Goal: Use online tool/utility: Use online tool/utility

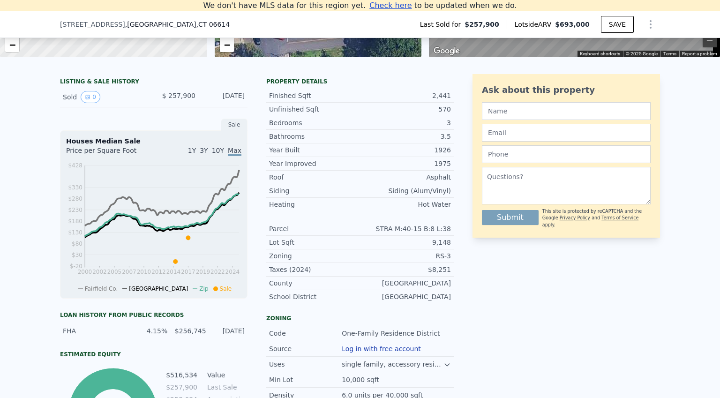
scroll to position [1315, 0]
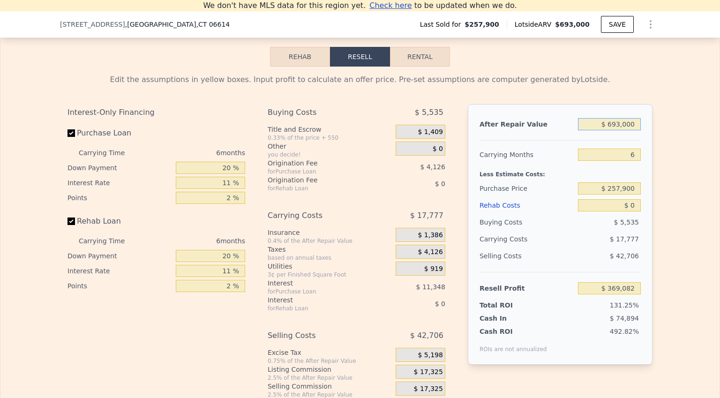
click at [631, 130] on input "$ 693,000" at bounding box center [609, 124] width 63 height 12
type input "$ 5"
type input "-$ 280,371"
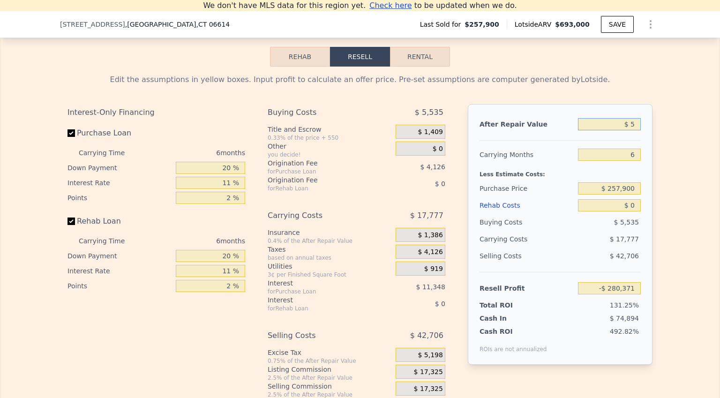
type input "$ 51"
type input "-$ 280,327"
type input "$ 515"
type input "-$ 279,894"
type input "$ 5,150"
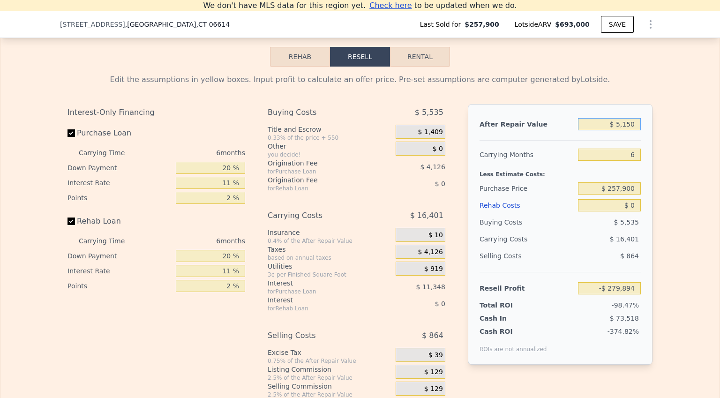
type input "-$ 275,550"
type input "$ 51,500"
type input "-$ 232,112"
type input "$ 515,000"
type input "$ 202,266"
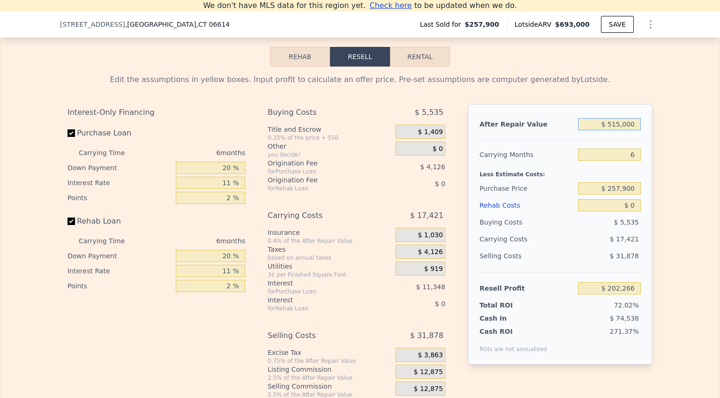
type input "$ 515,000"
click at [637, 161] on input "6" at bounding box center [609, 155] width 63 height 12
type input "4"
type input "$ 208,073"
type input "4"
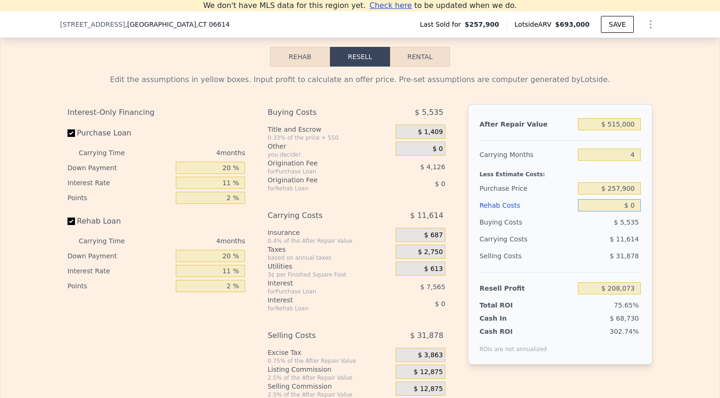
click at [631, 211] on input "$ 0" at bounding box center [609, 205] width 63 height 12
type input "$ 3"
type input "$ 208,070"
type input "$ 30"
type input "$ 208,043"
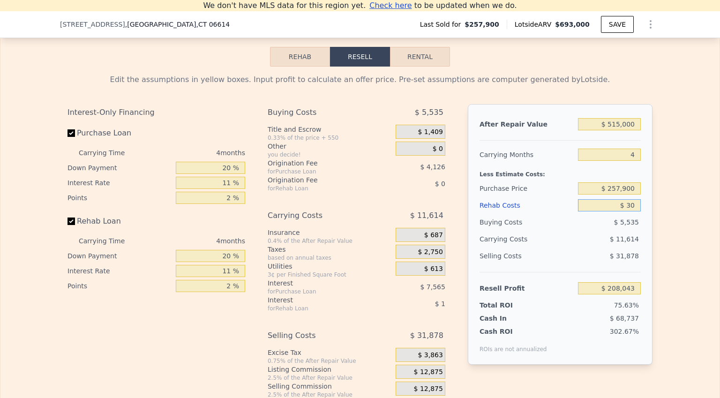
type input "$ 300"
type input "$ 207,760"
type input "$ 3,000"
type input "$ 204,937"
type input "$ 30,000"
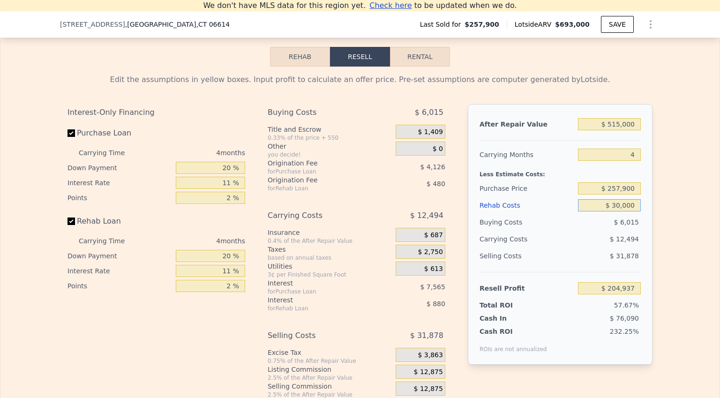
type input "$ 176,713"
type input "$ 30,000"
click at [629, 195] on input "$ 257,900" at bounding box center [609, 188] width 63 height 12
click at [618, 294] on input "$ 176,713" at bounding box center [609, 288] width 63 height 12
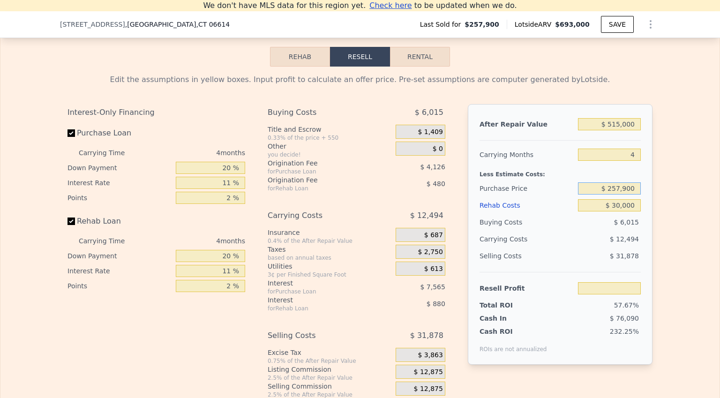
click at [629, 195] on input "$ 257,900" at bounding box center [609, 188] width 63 height 12
click at [629, 195] on input "text" at bounding box center [609, 188] width 63 height 12
click at [615, 294] on input "text" at bounding box center [609, 288] width 63 height 12
click at [619, 211] on input "$ 30,000" at bounding box center [609, 205] width 63 height 12
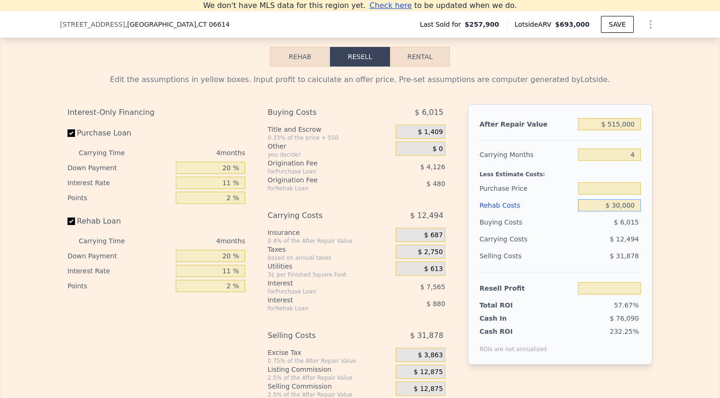
type input "$ 3,000"
type input "$ 257,900"
type input "$ 204,937"
type input "$ 35,000"
type input "$ 171,485"
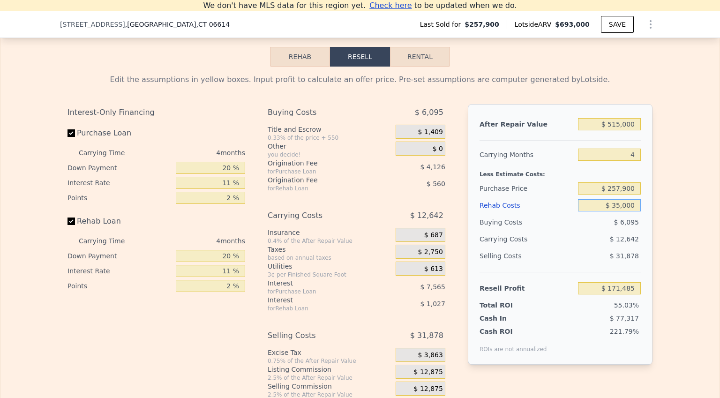
type input "$ 35,000"
click at [621, 195] on input "$ 257,900" at bounding box center [609, 188] width 63 height 12
click at [619, 294] on input "$ 171,485" at bounding box center [609, 288] width 63 height 12
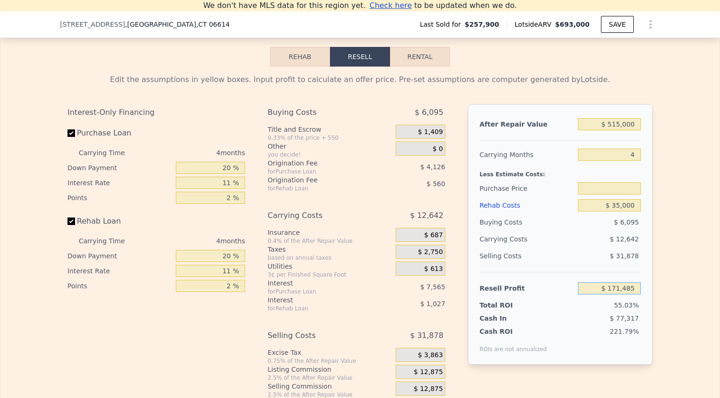
click at [619, 294] on input "$ 171,485" at bounding box center [609, 288] width 63 height 12
type input "$ 257,900"
type input "$ 52,000"
click at [623, 211] on div "$ 35,000" at bounding box center [609, 205] width 63 height 17
type input "$ 371,839"
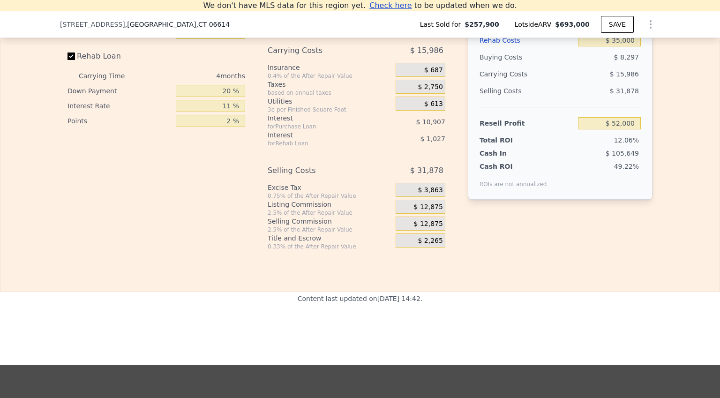
scroll to position [1480, 0]
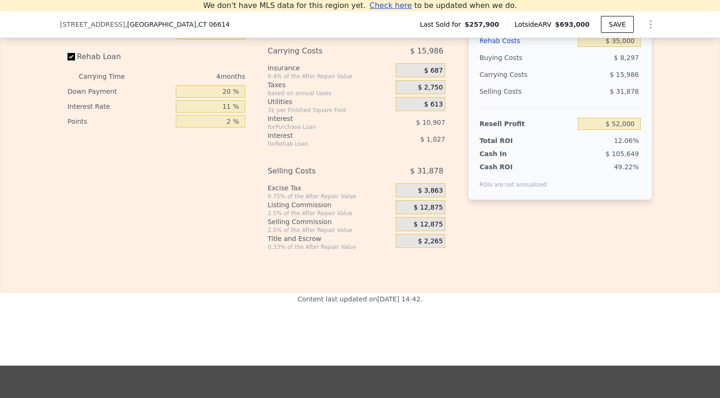
click at [430, 212] on span "$ 12,875" at bounding box center [428, 207] width 29 height 8
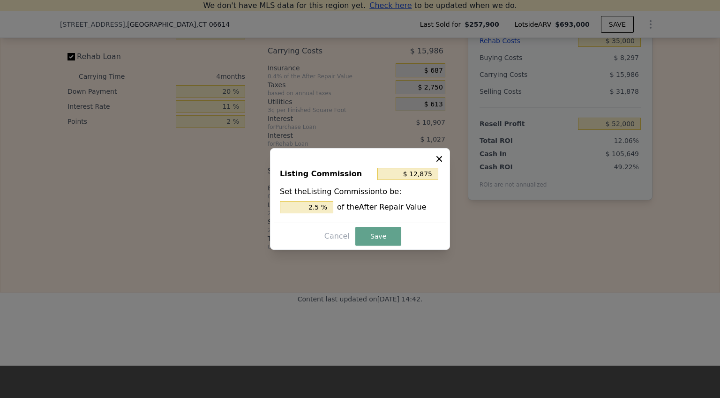
click at [440, 159] on icon at bounding box center [439, 158] width 9 height 9
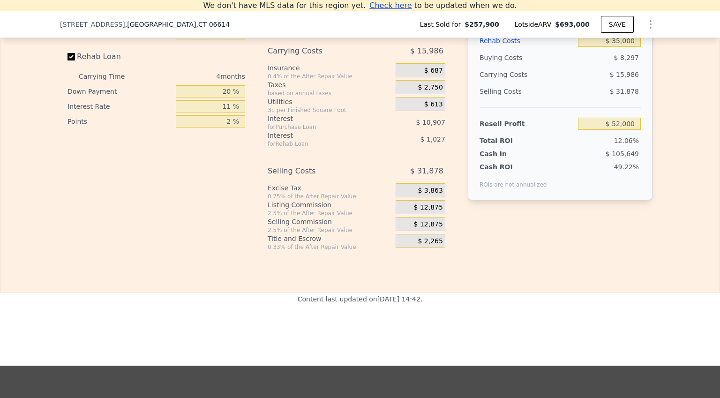
click at [422, 212] on span "$ 12,875" at bounding box center [428, 207] width 29 height 8
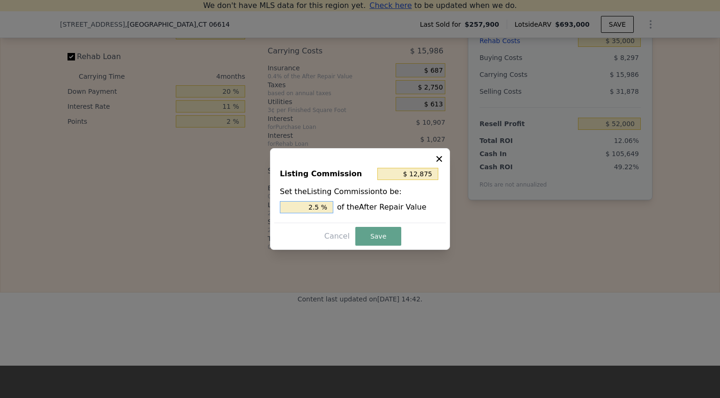
click at [323, 209] on input "2.5 %" at bounding box center [306, 207] width 53 height 12
type input "$ 10,300"
type input "2 %"
click at [376, 232] on button "Save" at bounding box center [378, 236] width 46 height 19
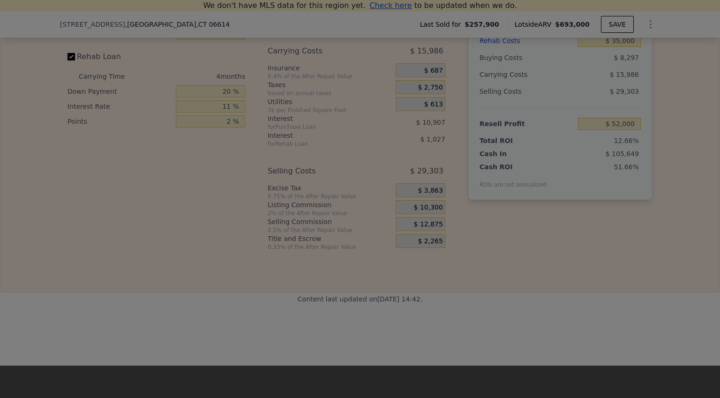
type input "$ 54,575"
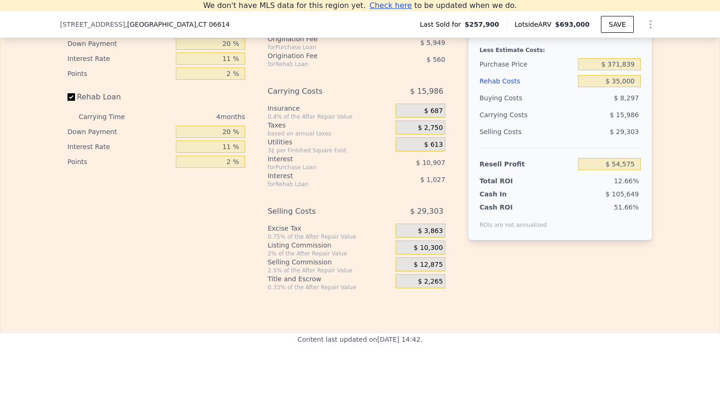
scroll to position [1437, 0]
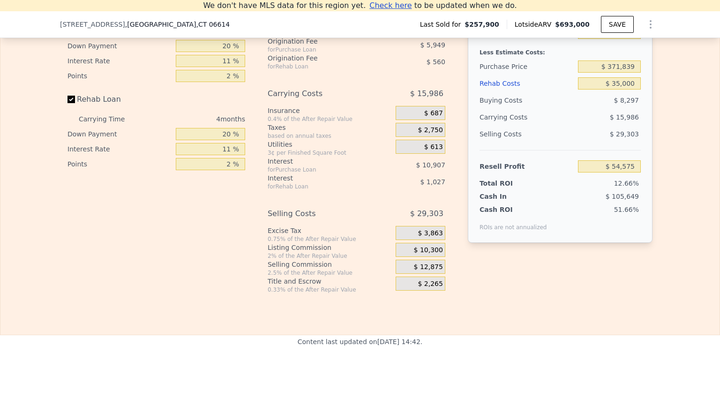
click at [420, 257] on div "$ 10,300" at bounding box center [421, 250] width 50 height 14
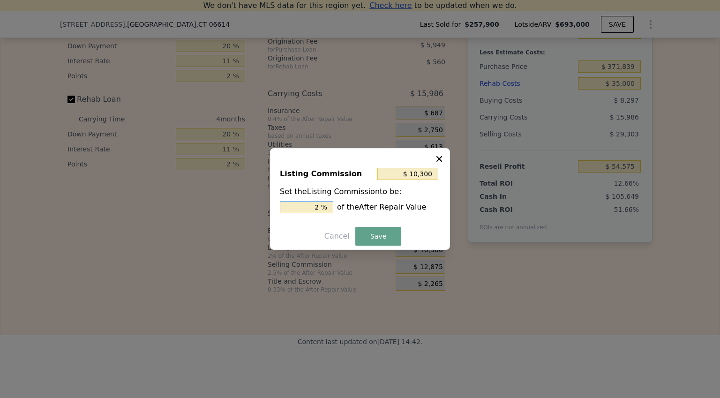
click at [320, 206] on input "2 %" at bounding box center [306, 207] width 53 height 12
type input "$ 0"
type input "0 %"
click at [364, 236] on button "Save" at bounding box center [378, 236] width 46 height 19
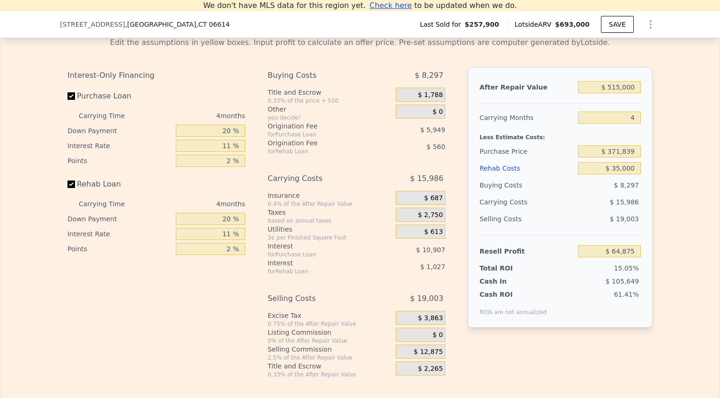
scroll to position [1352, 0]
drag, startPoint x: 631, startPoint y: 261, endPoint x: 613, endPoint y: 262, distance: 18.3
click at [613, 257] on input "$ 64,875" at bounding box center [609, 251] width 63 height 12
type input "$ 52,000"
click at [615, 222] on span "$ 19,003" at bounding box center [624, 219] width 29 height 8
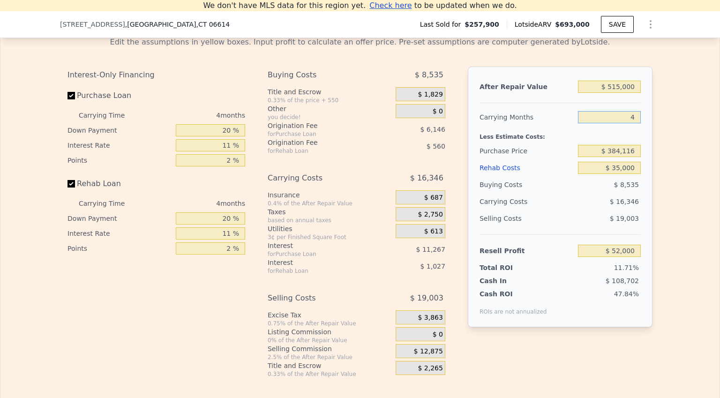
click at [631, 123] on input "4" at bounding box center [609, 117] width 63 height 12
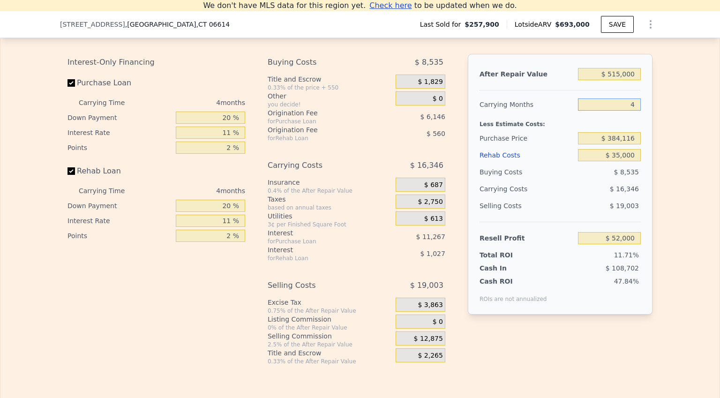
scroll to position [1376, 0]
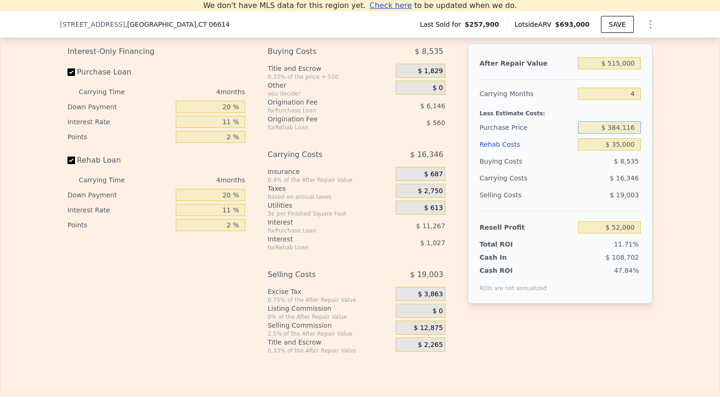
click at [634, 134] on input "$ 384,116" at bounding box center [609, 127] width 63 height 12
type input "$ 400,000"
click at [587, 169] on div "$ 8,535" at bounding box center [609, 161] width 63 height 17
type input "$ 35,345"
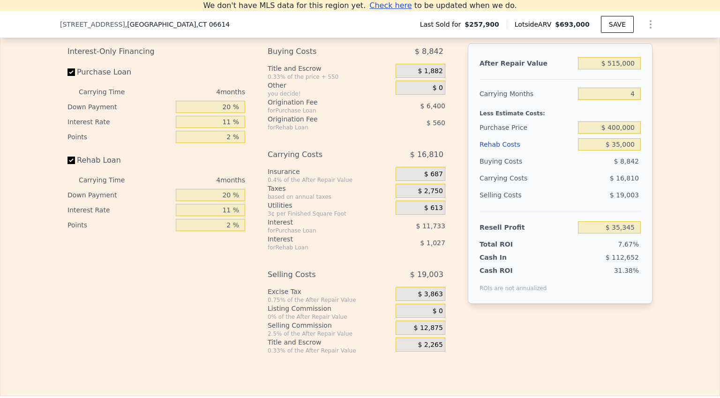
click at [588, 153] on div "$ 35,000" at bounding box center [609, 144] width 63 height 17
